Goal: Find specific page/section: Find specific page/section

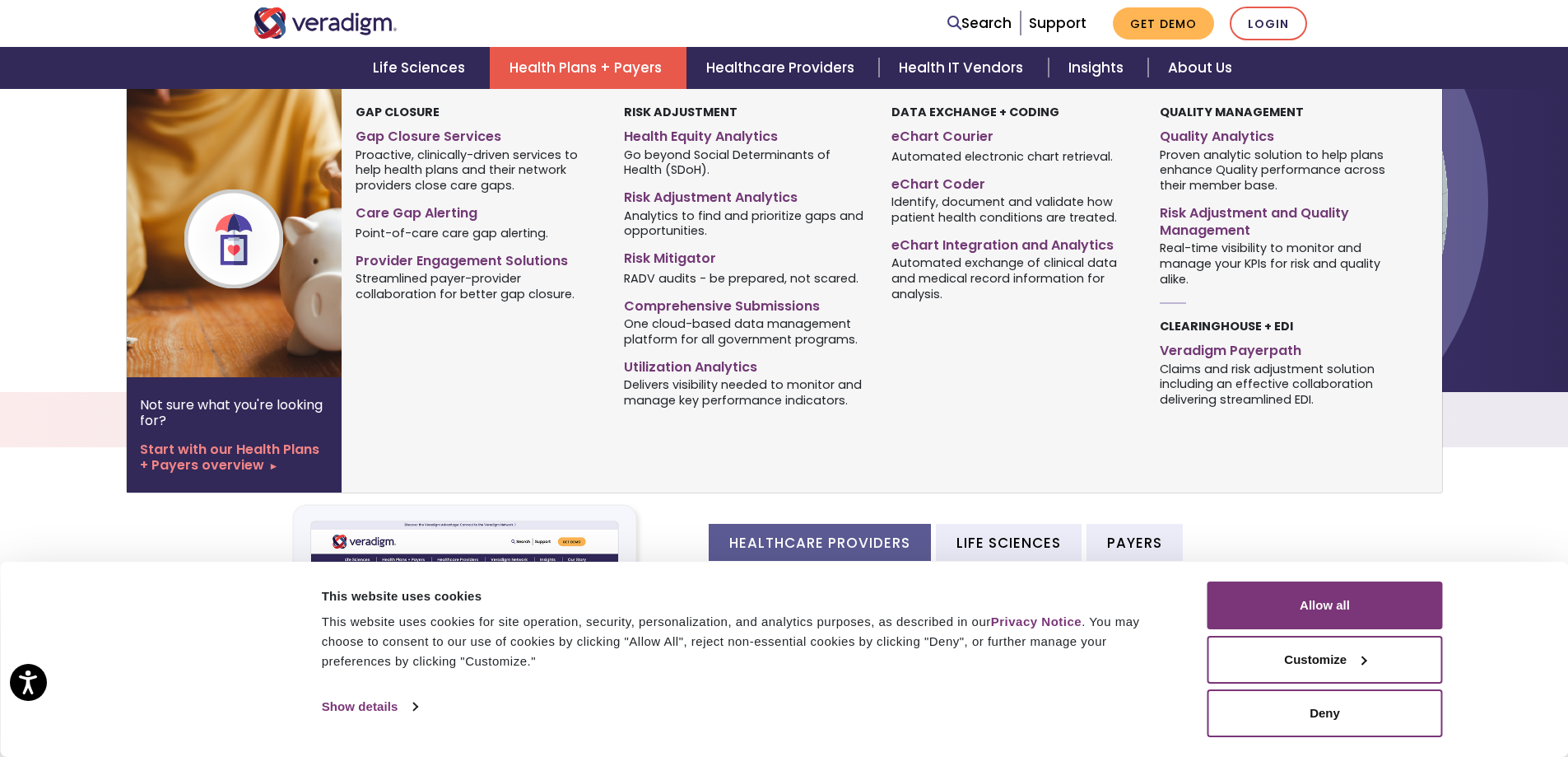
scroll to position [247, 0]
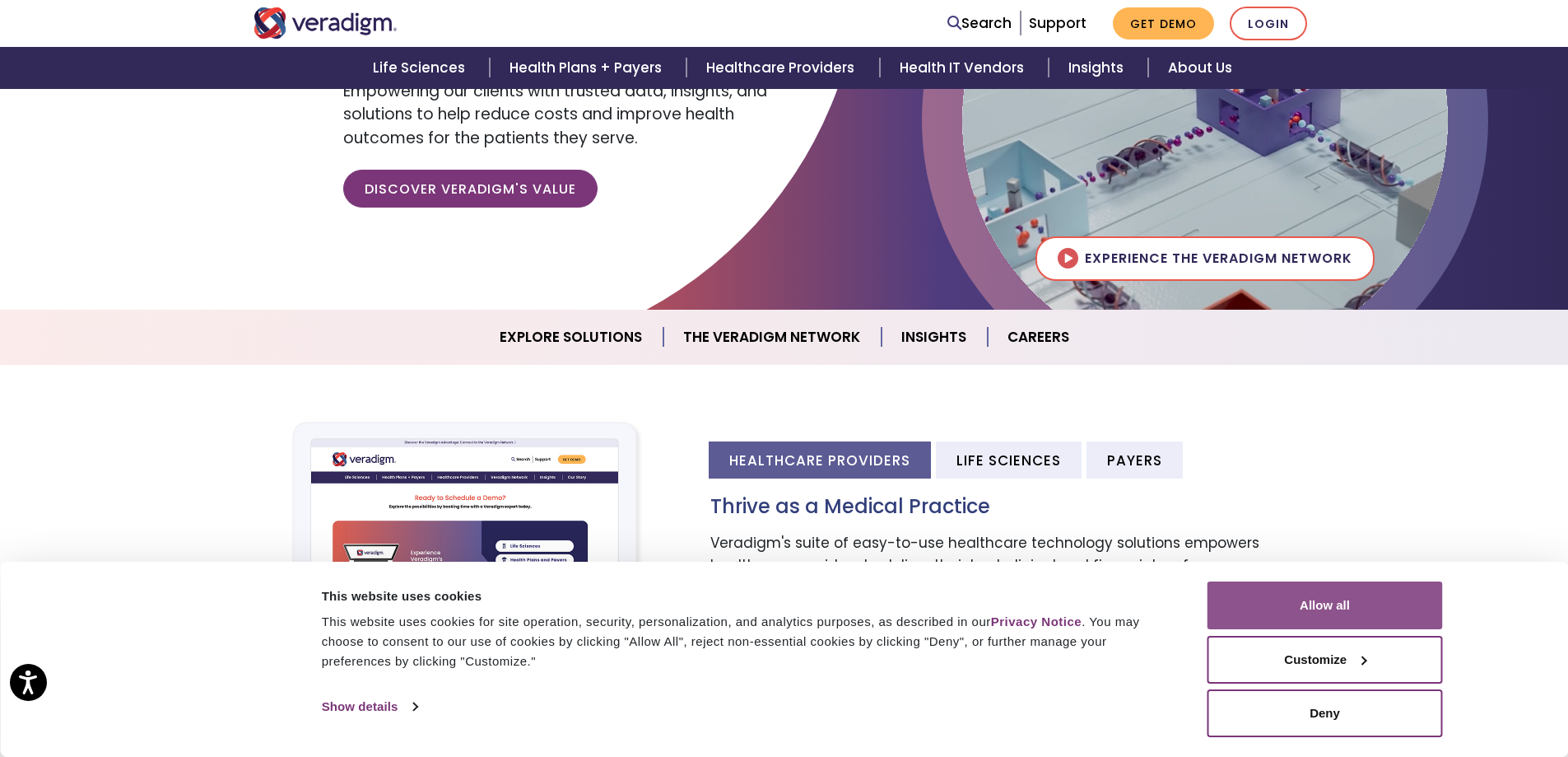
click at [1381, 606] on button "Allow all" at bounding box center [1325, 605] width 235 height 47
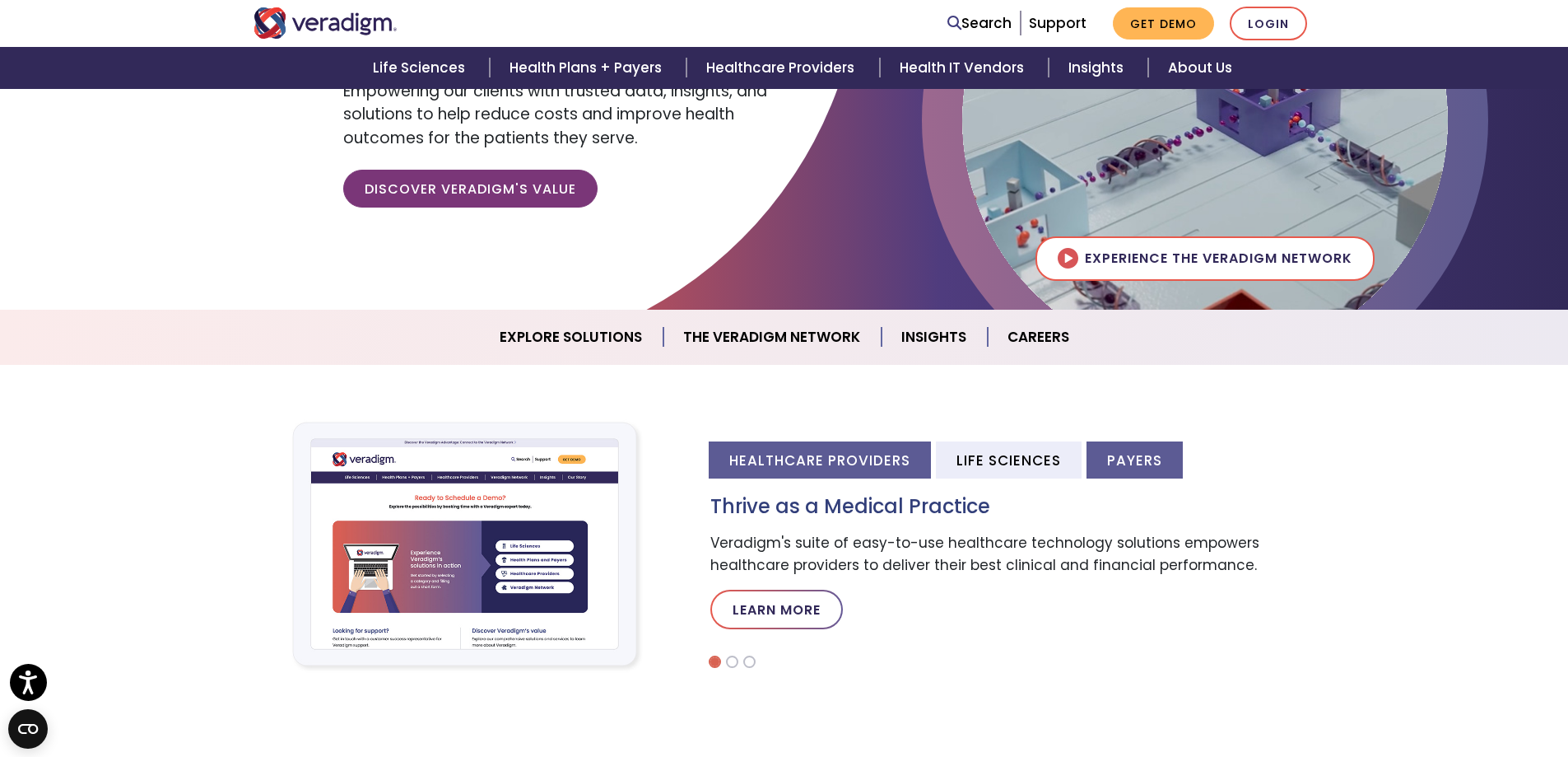
click at [1160, 450] on li "Payers" at bounding box center [1135, 460] width 97 height 37
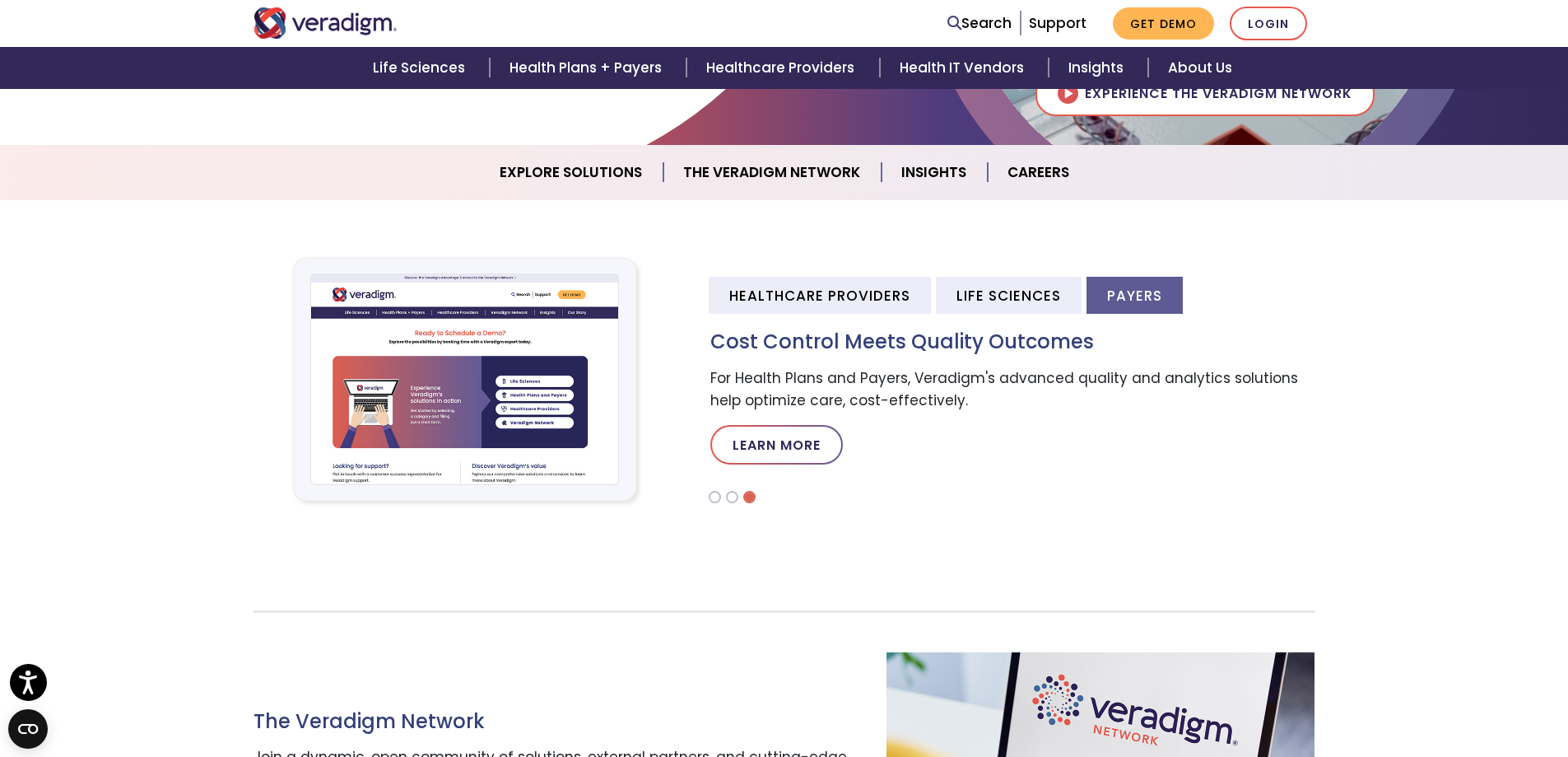
scroll to position [0, 0]
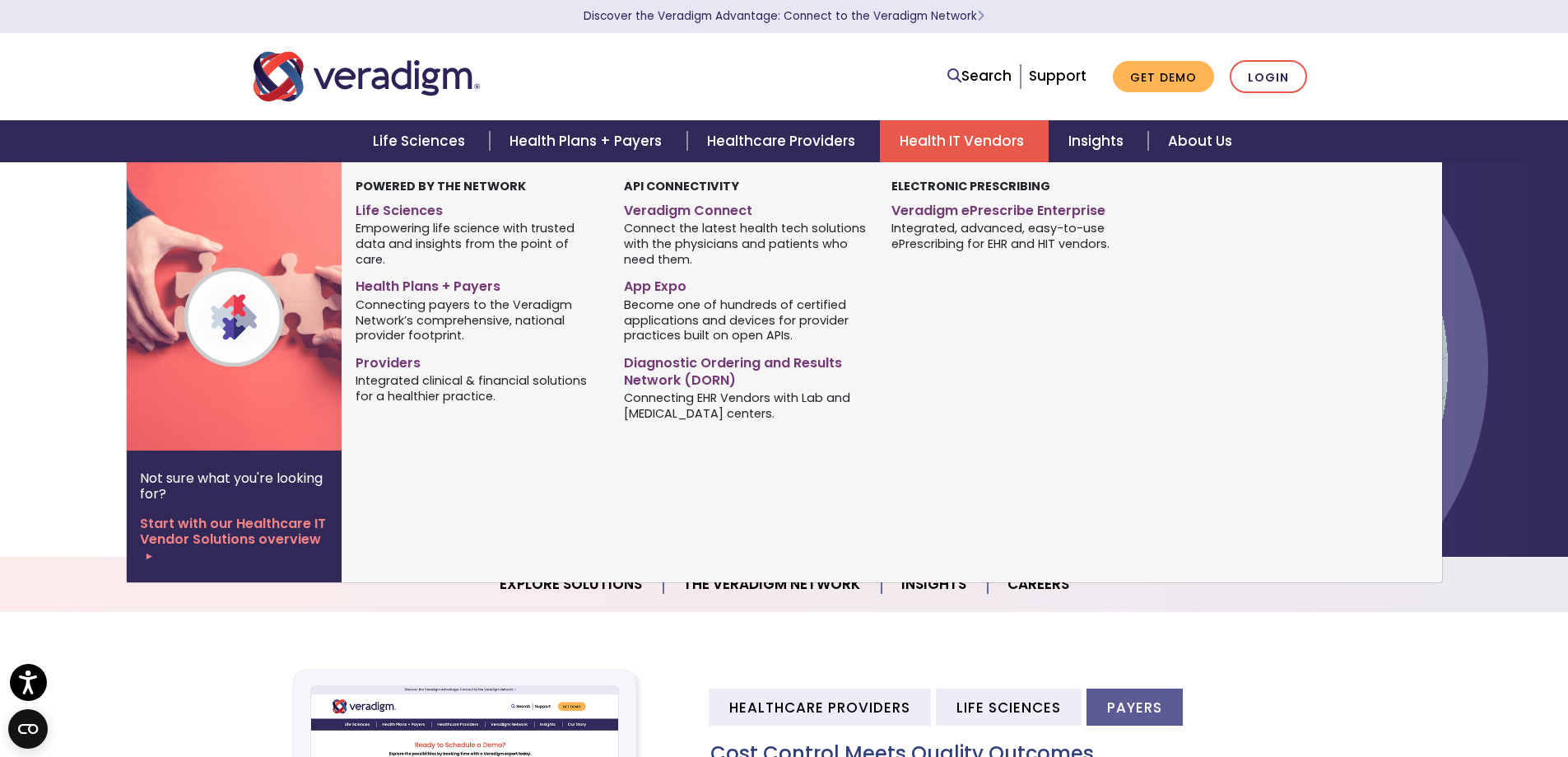
click at [965, 134] on link "Health IT Vendors" at bounding box center [964, 142] width 169 height 42
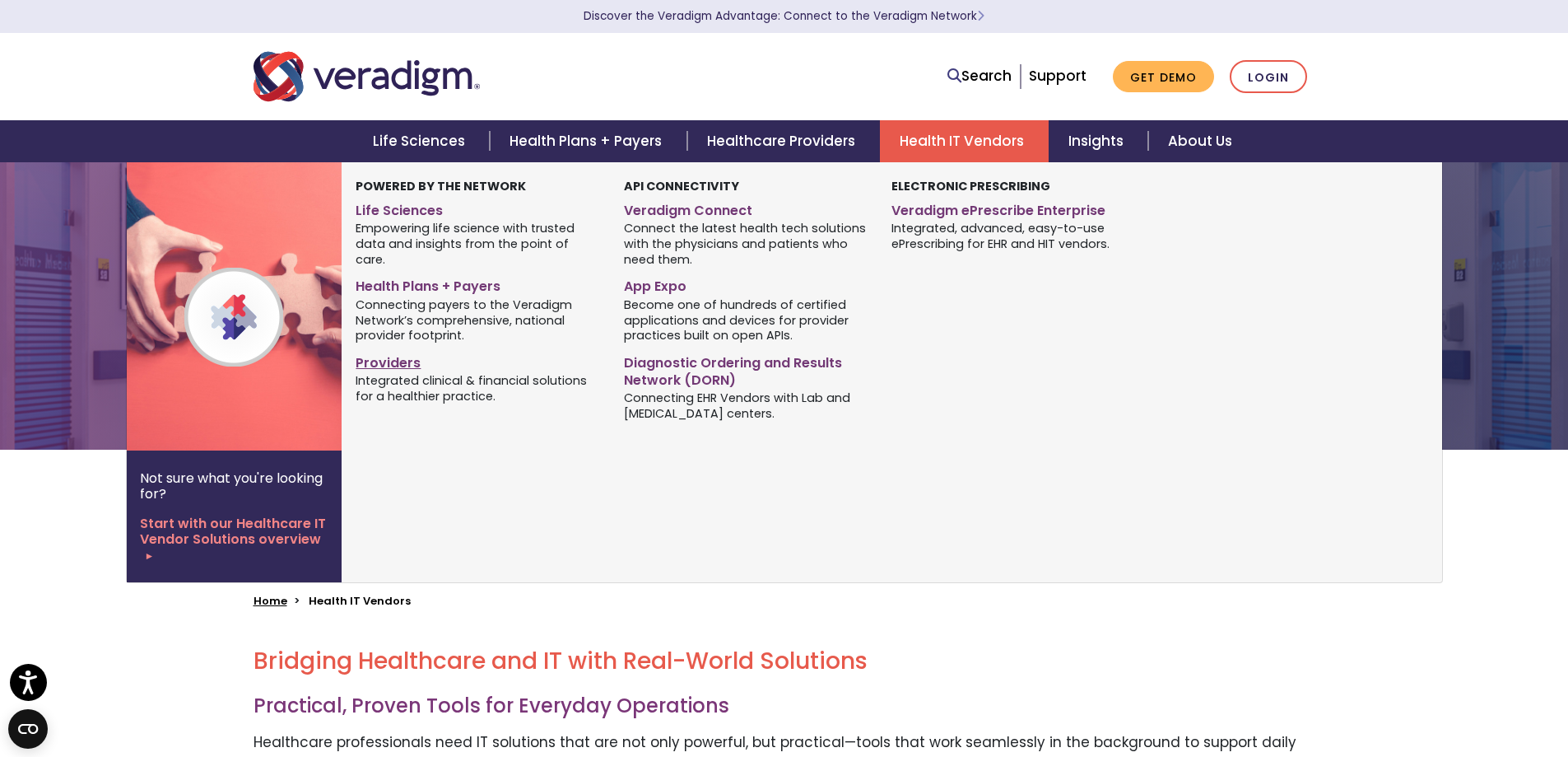
click at [391, 351] on link "Providers" at bounding box center [477, 361] width 243 height 24
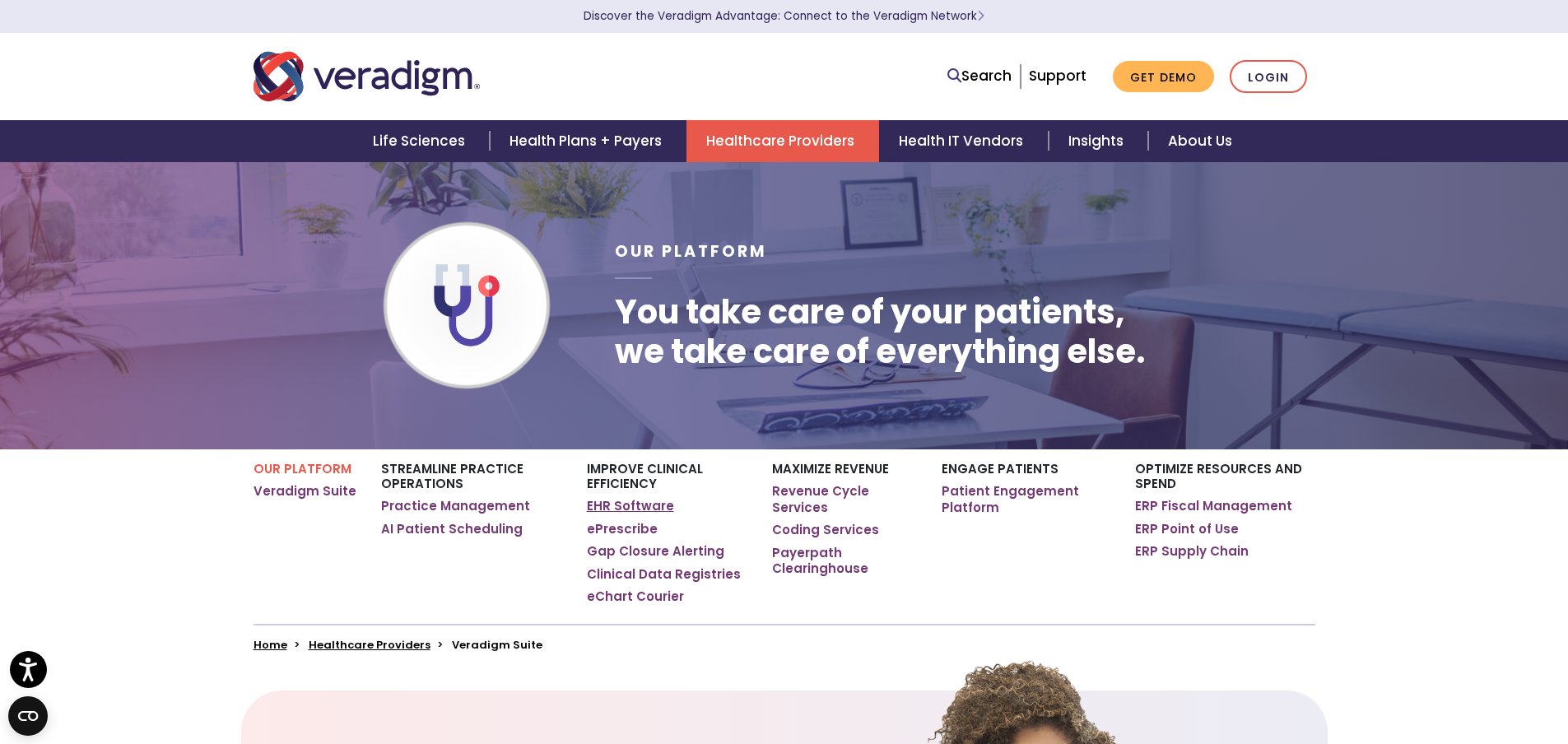
click at [640, 503] on link "EHR Software" at bounding box center [631, 507] width 88 height 16
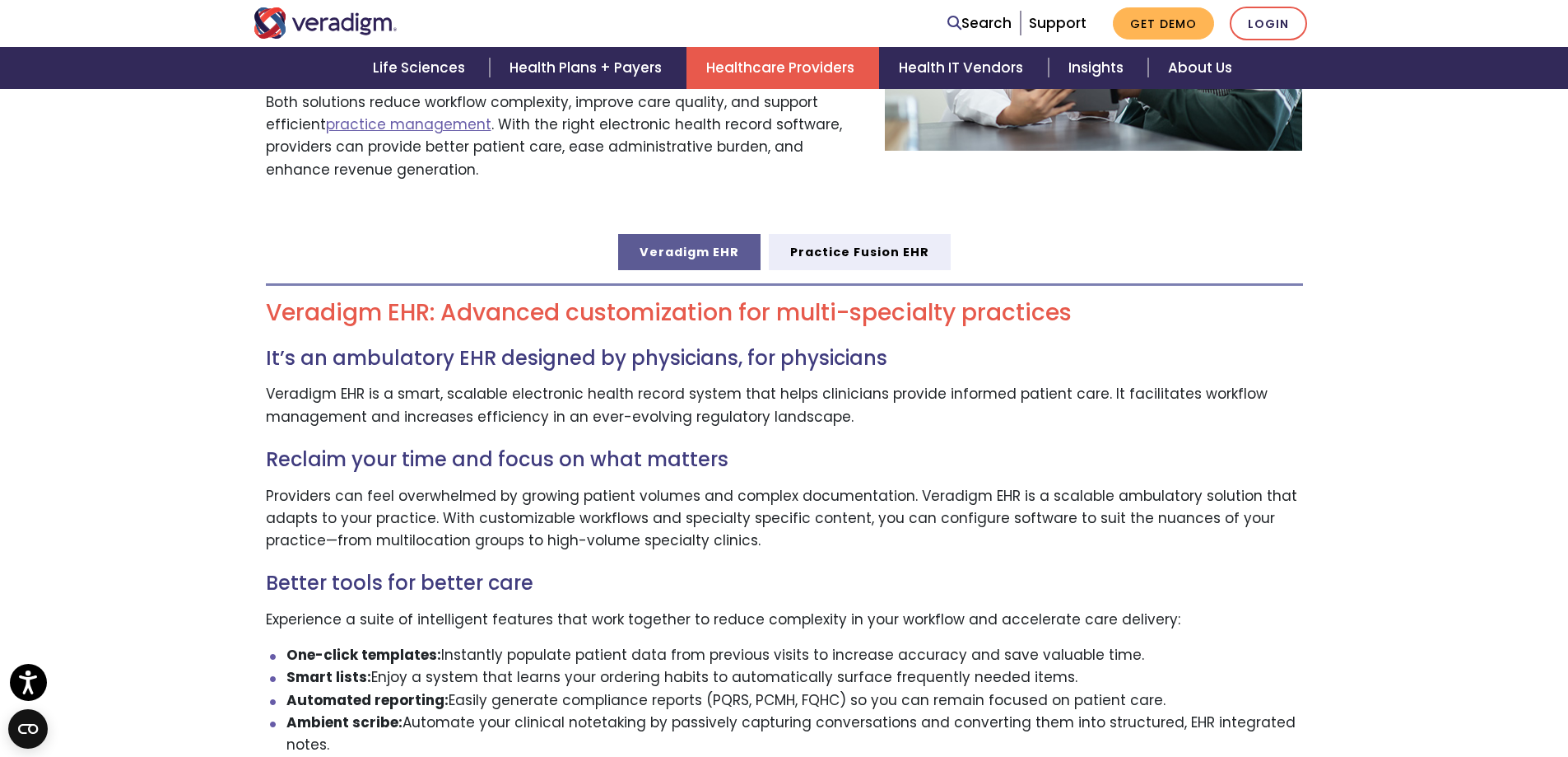
scroll to position [906, 0]
